Goal: Navigation & Orientation: Find specific page/section

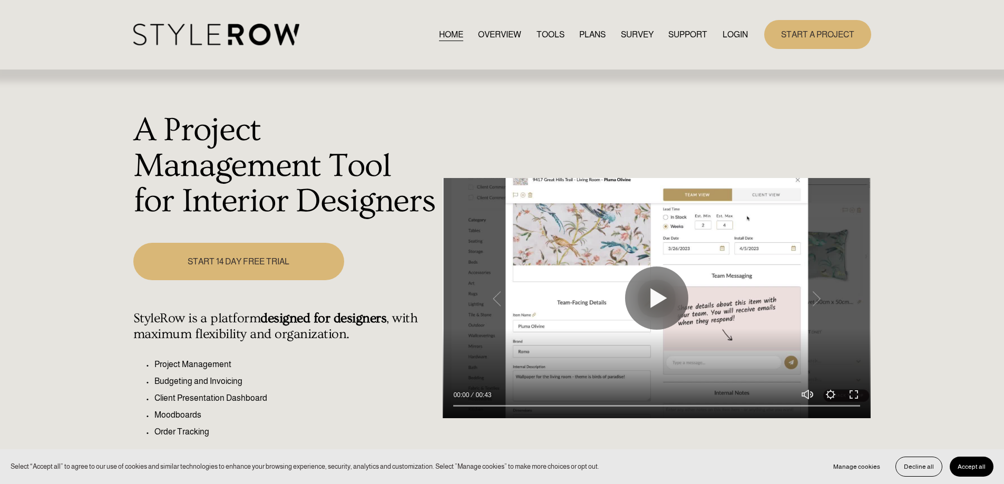
click at [729, 36] on link "LOGIN" at bounding box center [734, 34] width 25 height 14
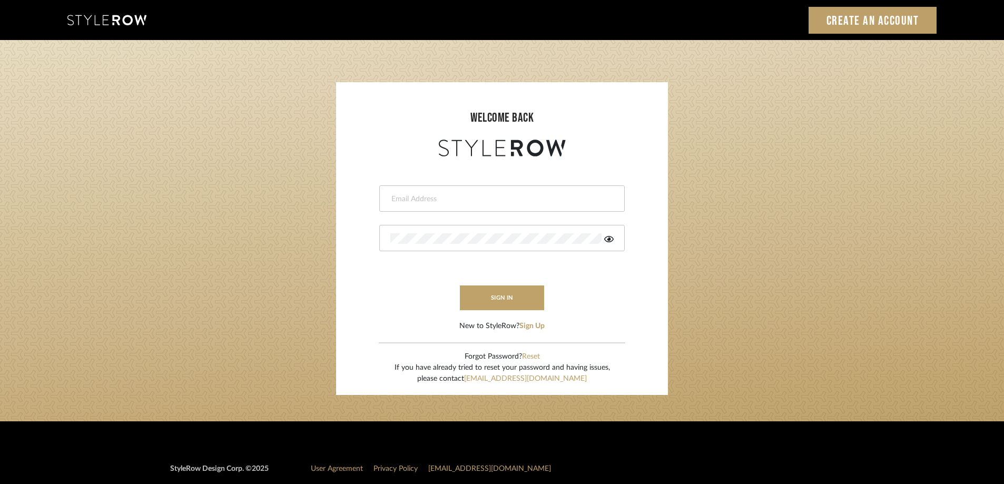
type input "Stylerowprojects1@mancini-design.com"
click at [479, 283] on form "Stylerowprojects1@mancini-design.com sign in New to StyleRow? Sign Up" at bounding box center [502, 245] width 311 height 173
click at [480, 291] on button "sign in" at bounding box center [502, 298] width 84 height 25
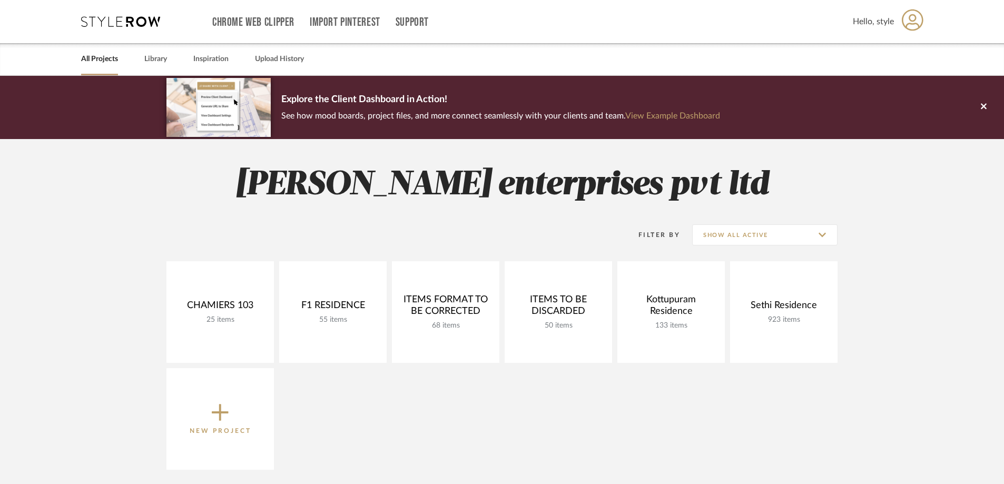
scroll to position [1, 0]
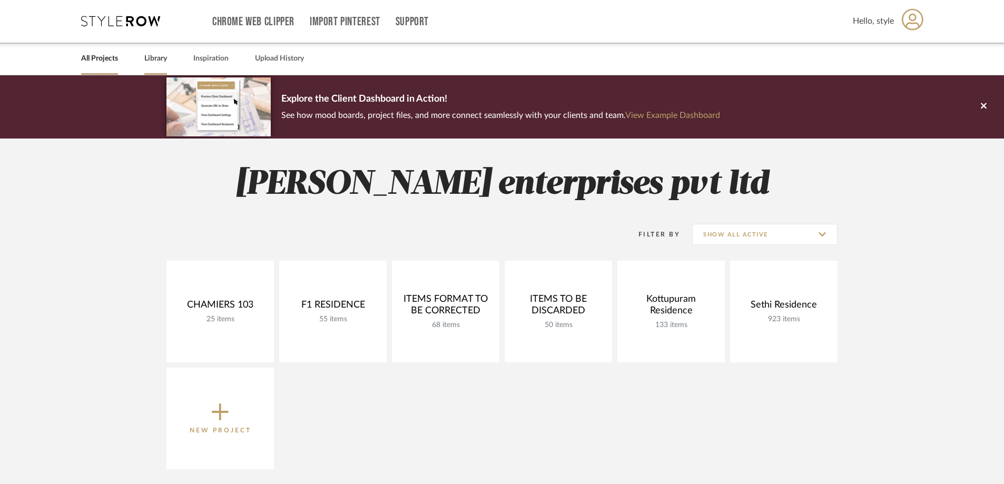
click at [158, 60] on link "Library" at bounding box center [155, 59] width 23 height 14
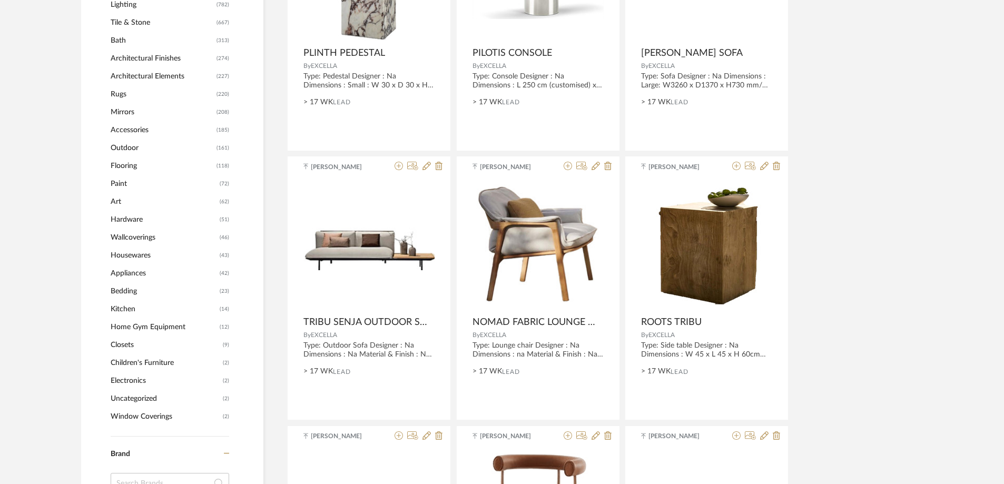
scroll to position [584, 0]
